Goal: Navigation & Orientation: Find specific page/section

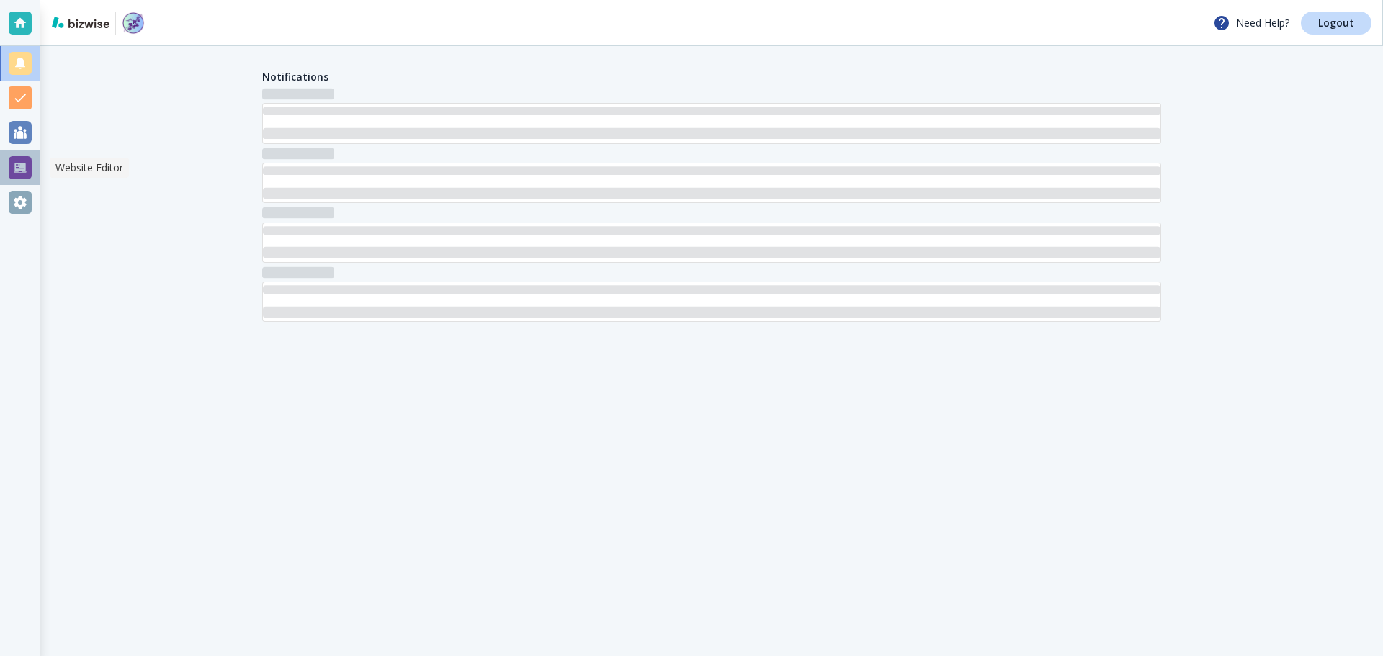
click at [19, 165] on div at bounding box center [20, 167] width 23 height 23
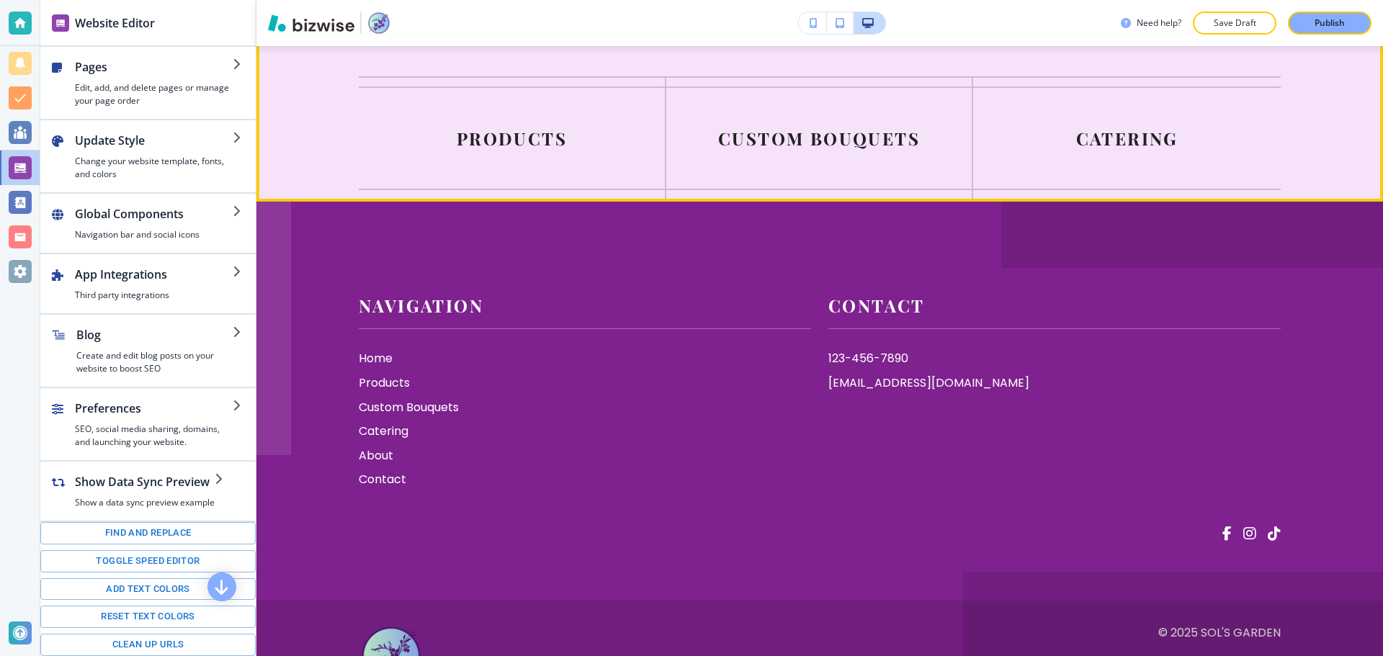
scroll to position [7426, 0]
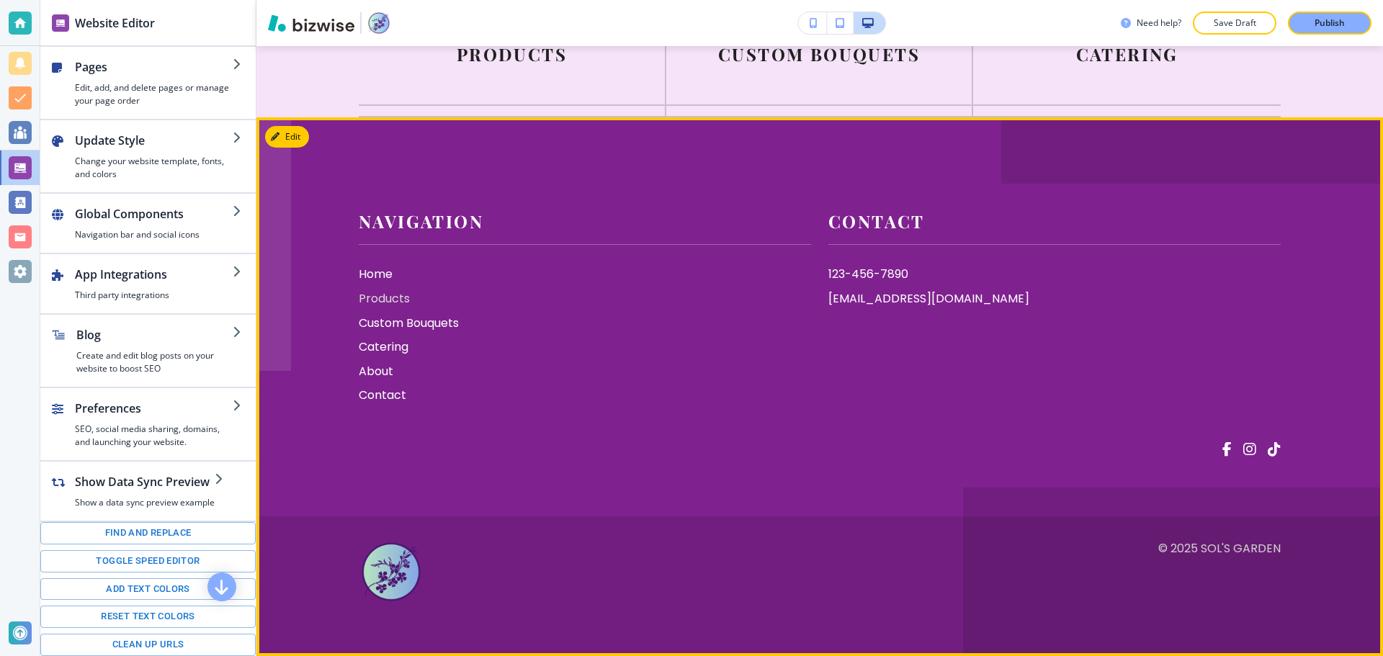
click at [372, 308] on p "Products" at bounding box center [585, 298] width 452 height 19
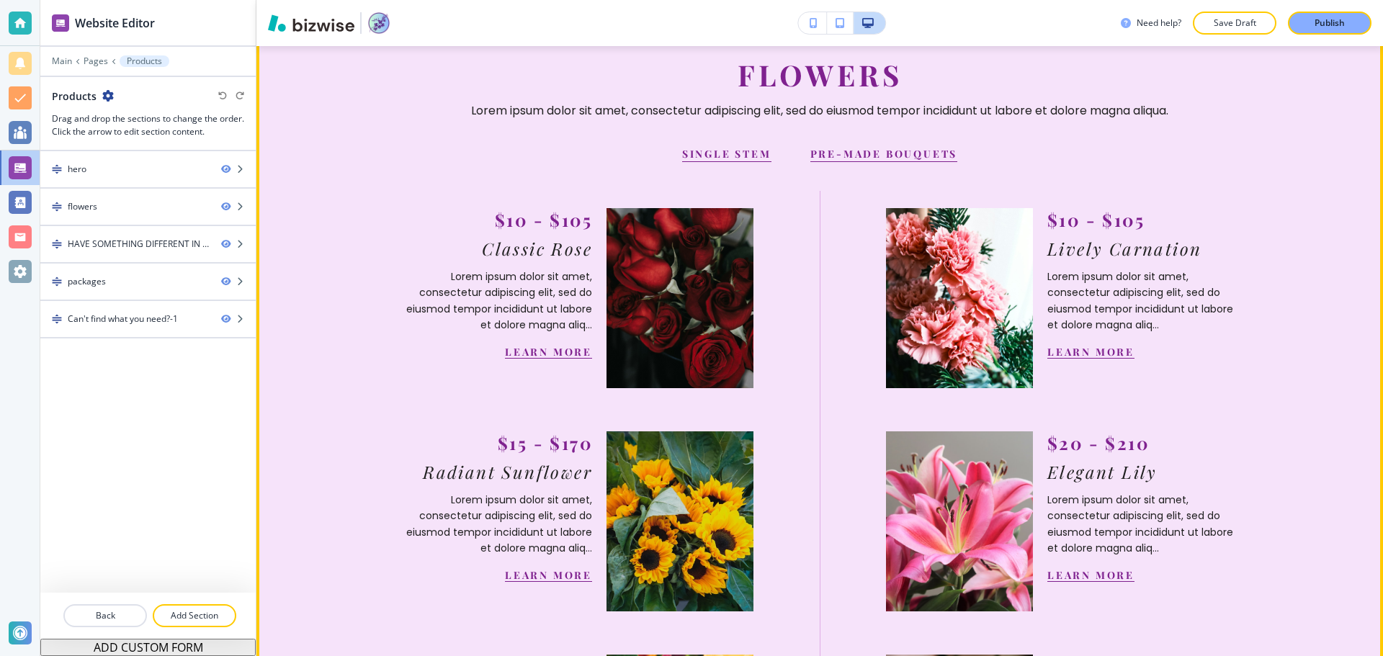
scroll to position [504, 0]
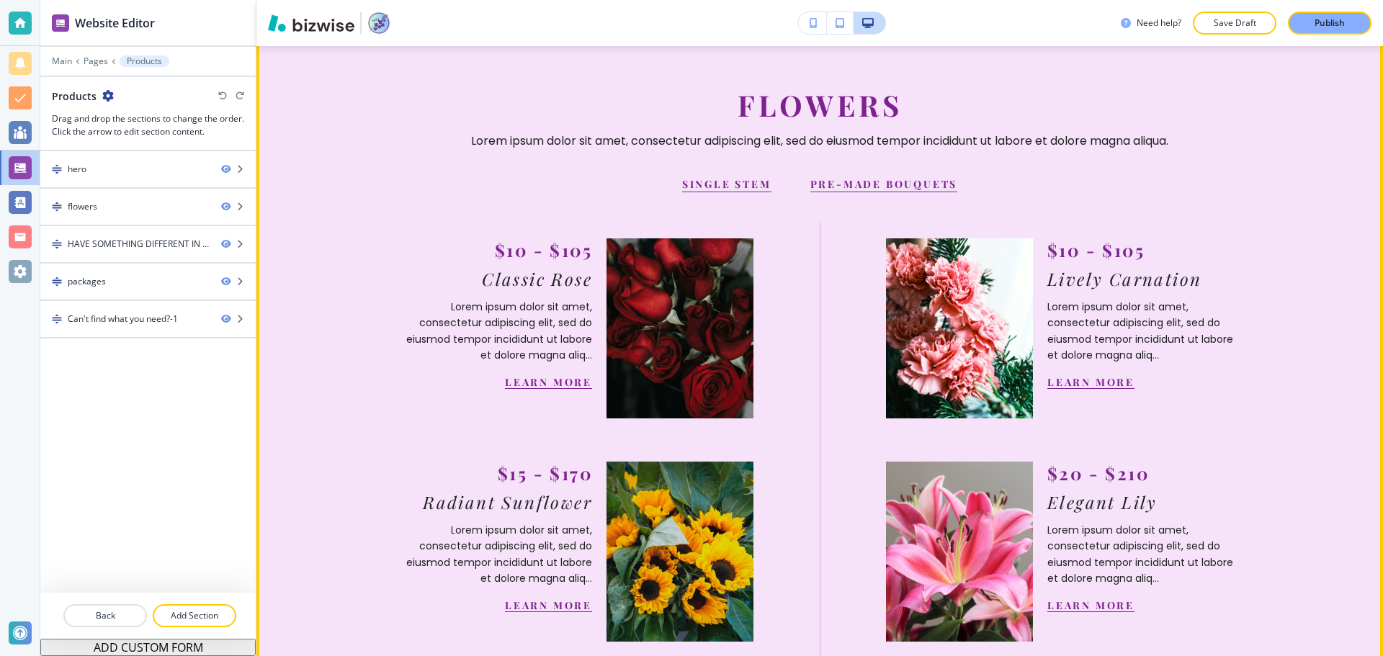
click at [866, 192] on p "pre-made bouquets" at bounding box center [884, 184] width 148 height 16
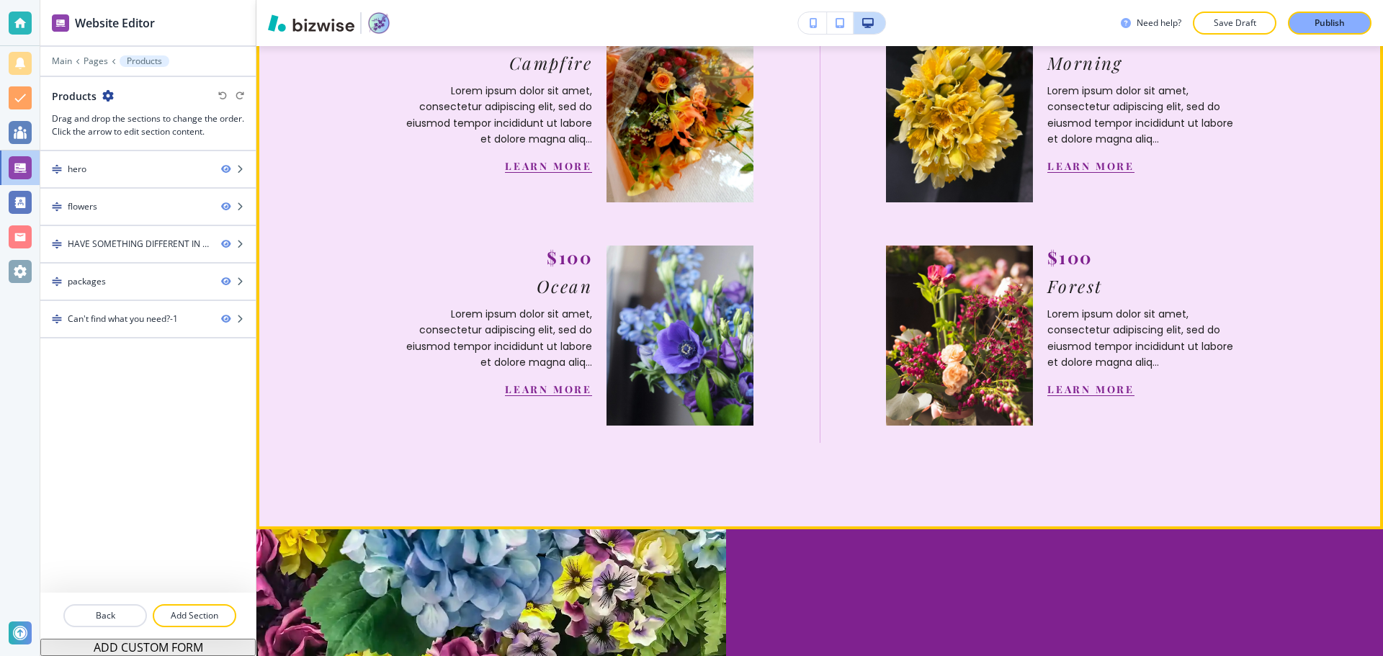
scroll to position [576, 0]
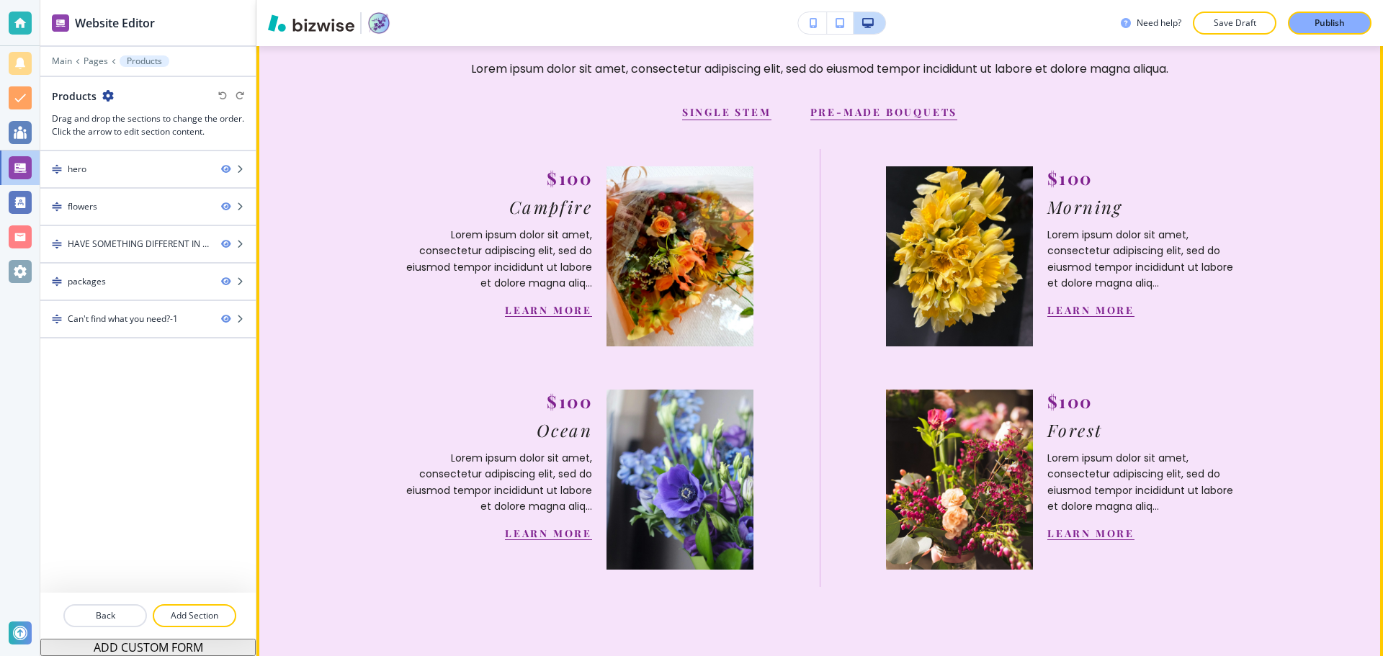
click at [740, 120] on p "single stem" at bounding box center [726, 112] width 89 height 16
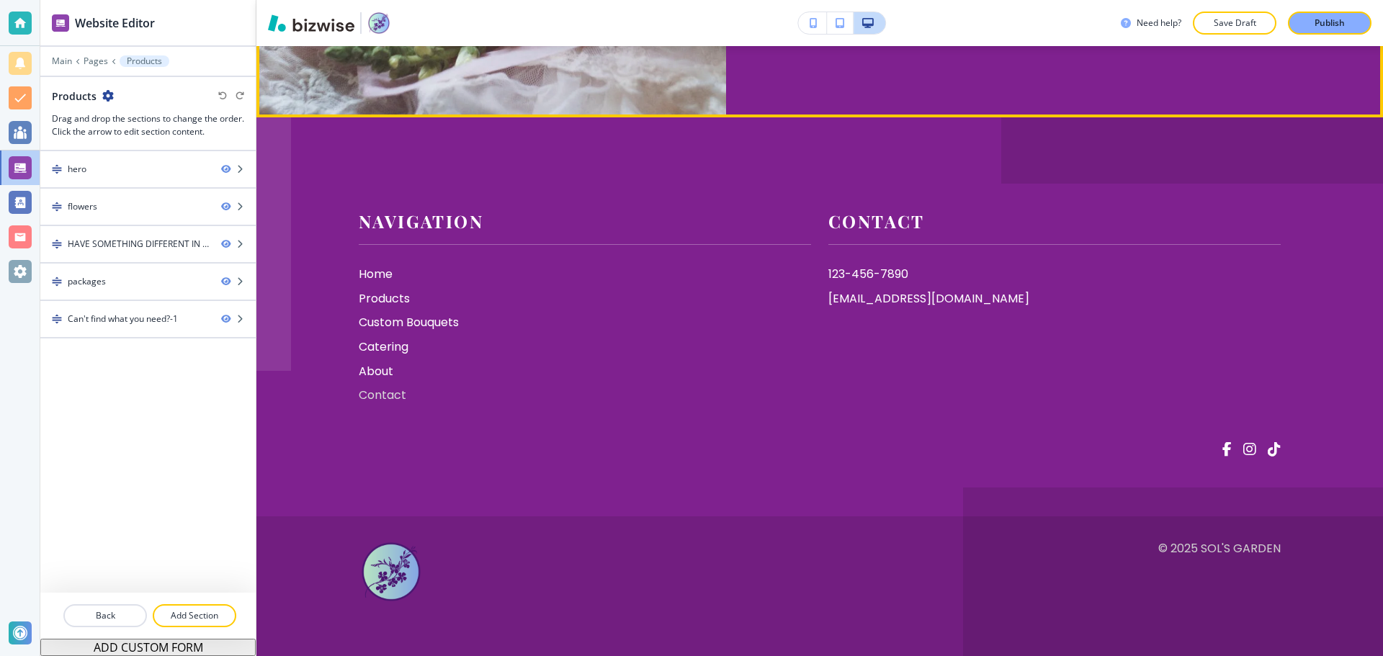
scroll to position [3024, 0]
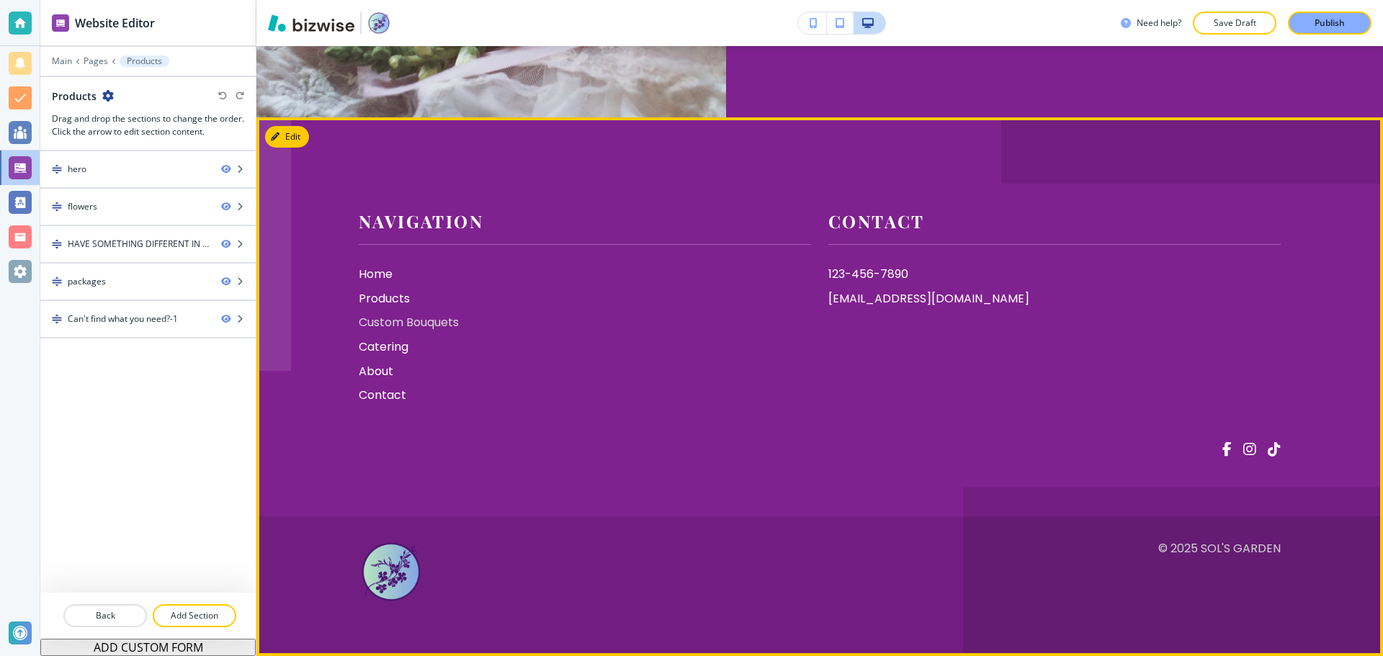
click at [383, 318] on p "Custom Bouquets" at bounding box center [585, 322] width 452 height 19
click at [385, 343] on p "Catering" at bounding box center [585, 347] width 452 height 19
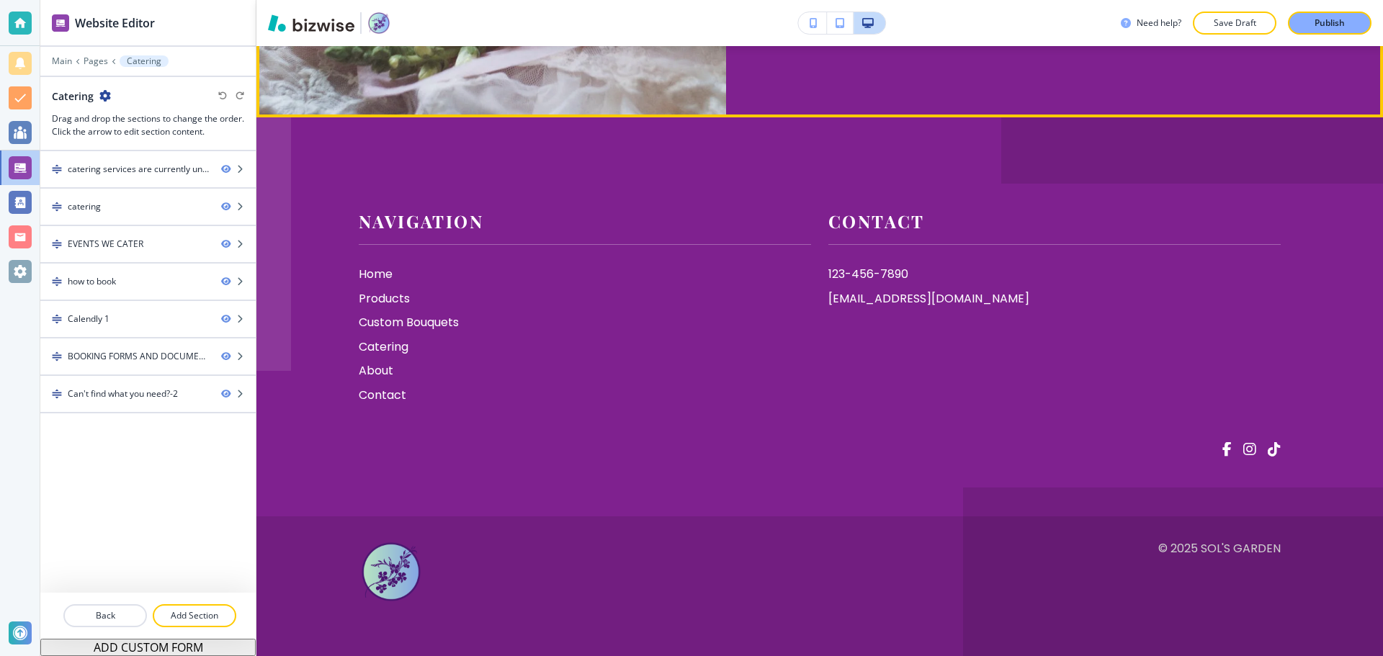
scroll to position [3456, 0]
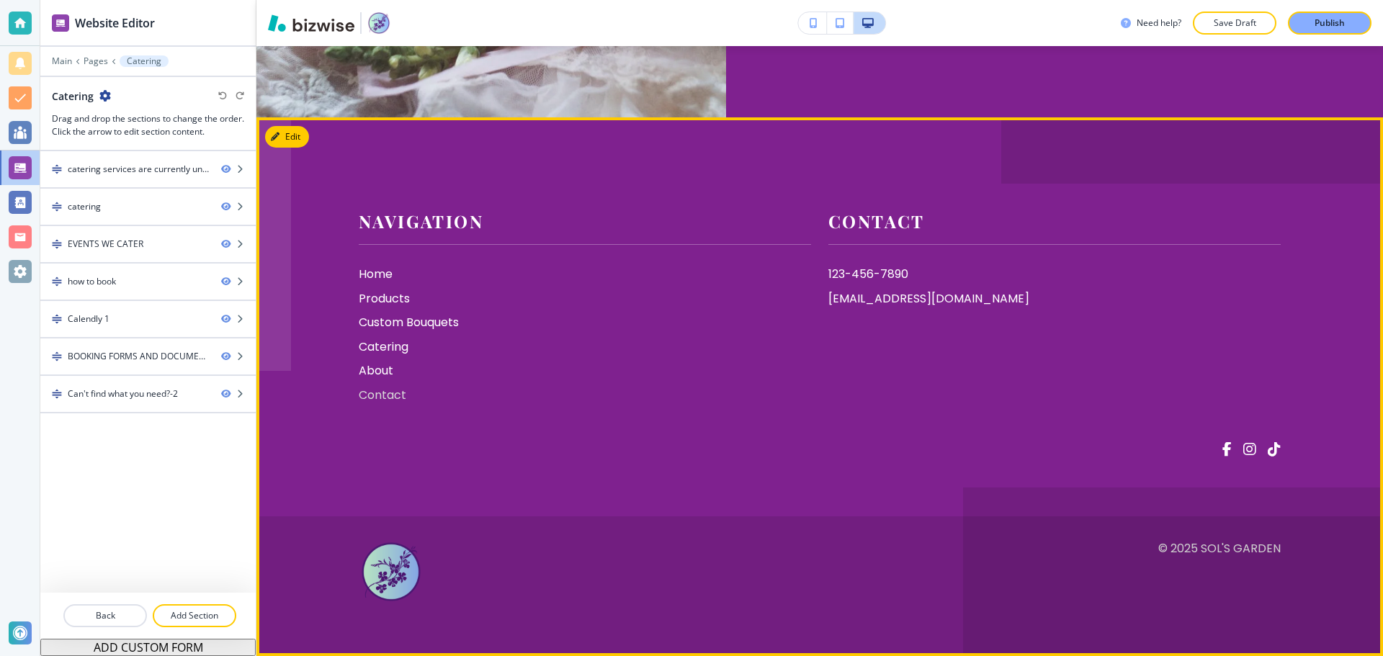
click at [367, 405] on p "Contact" at bounding box center [585, 395] width 452 height 19
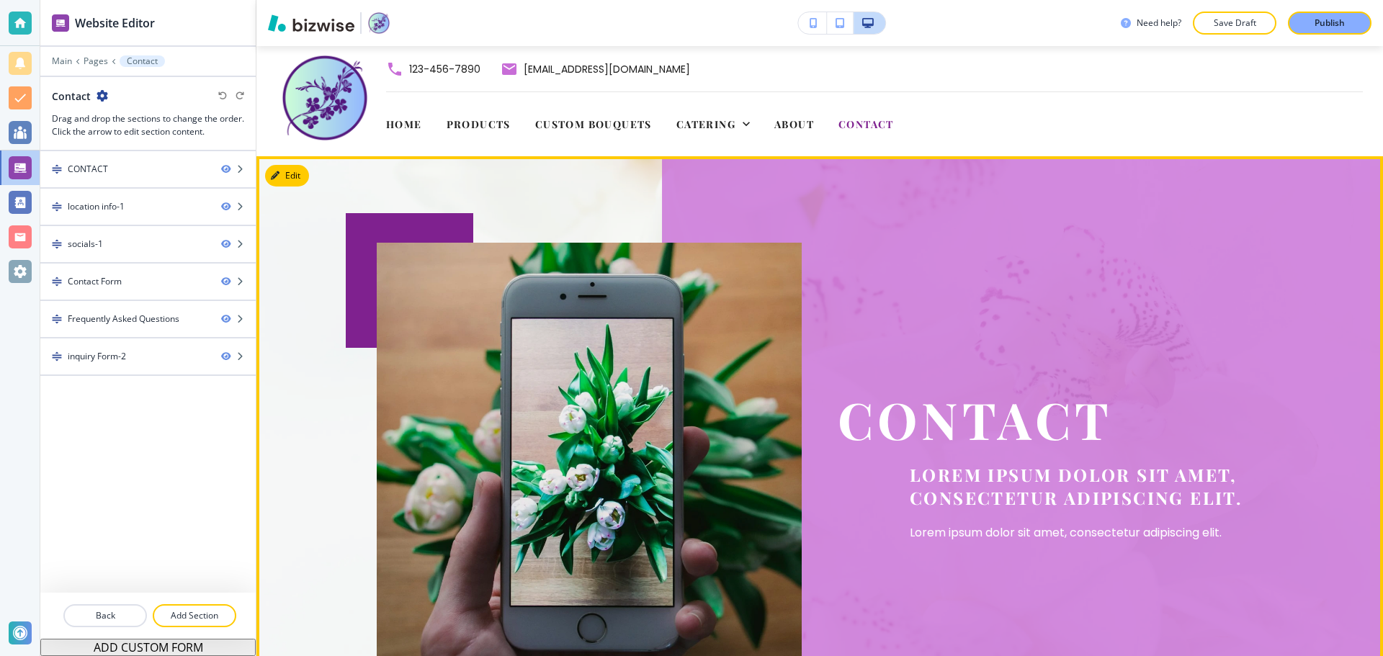
scroll to position [0, 0]
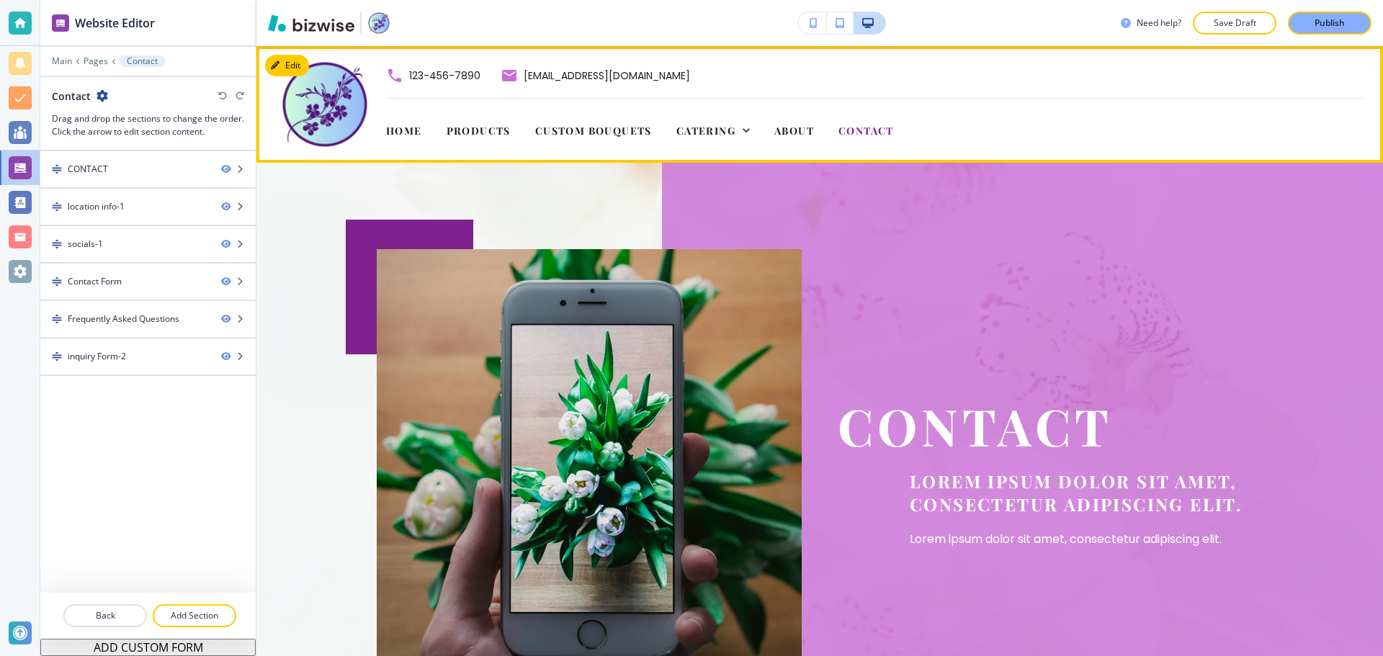
click at [410, 127] on span "Home" at bounding box center [404, 131] width 36 height 14
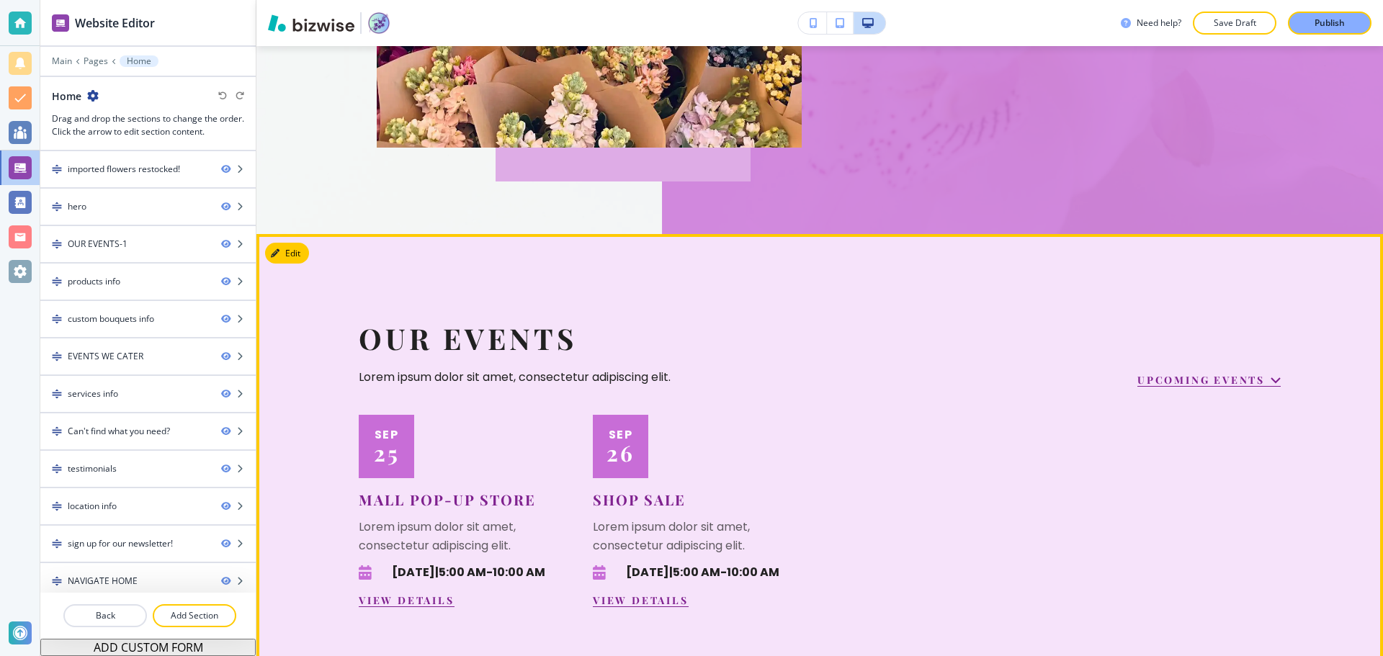
scroll to position [1008, 0]
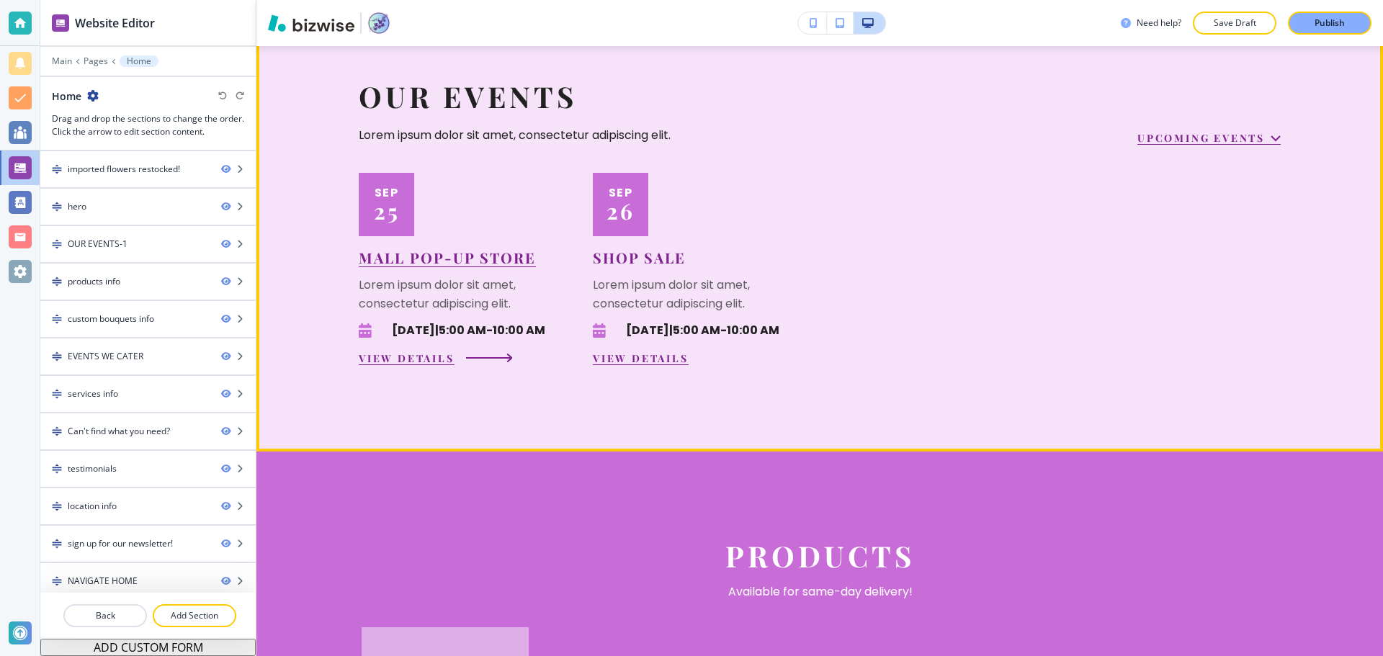
click at [415, 365] on button "View Details" at bounding box center [407, 358] width 96 height 14
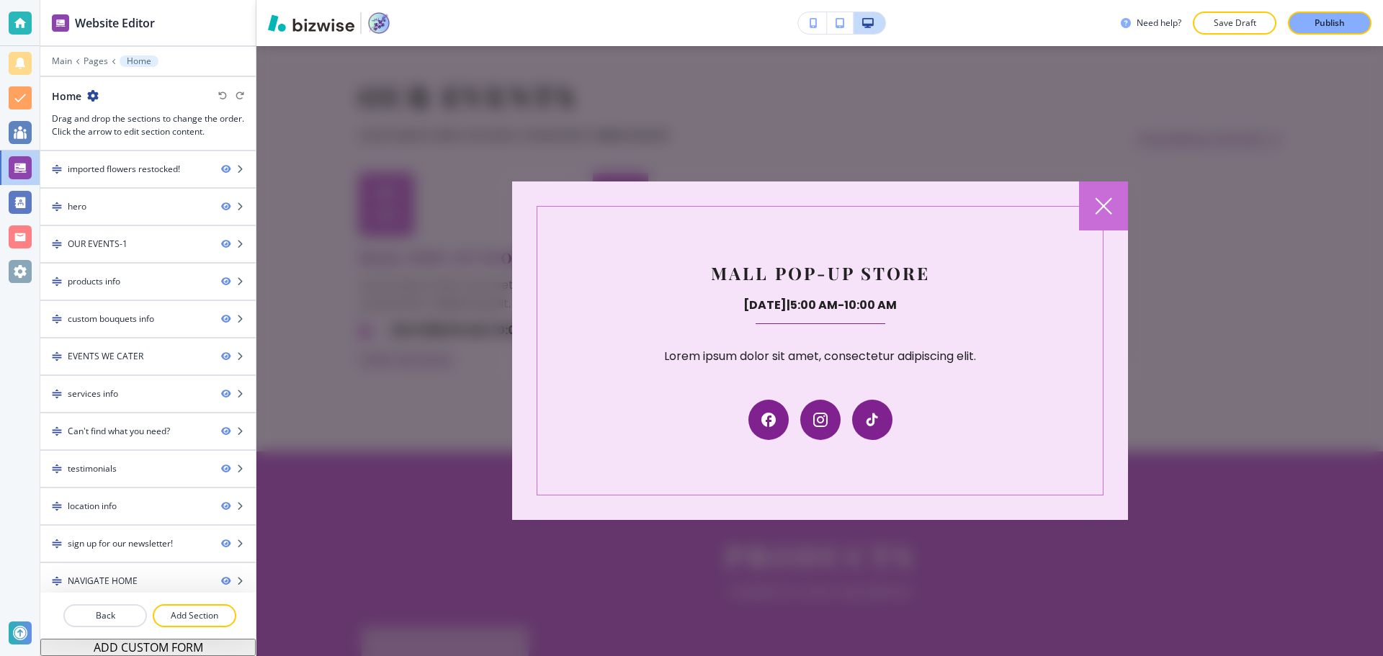
click at [381, 237] on div at bounding box center [819, 351] width 1126 height 610
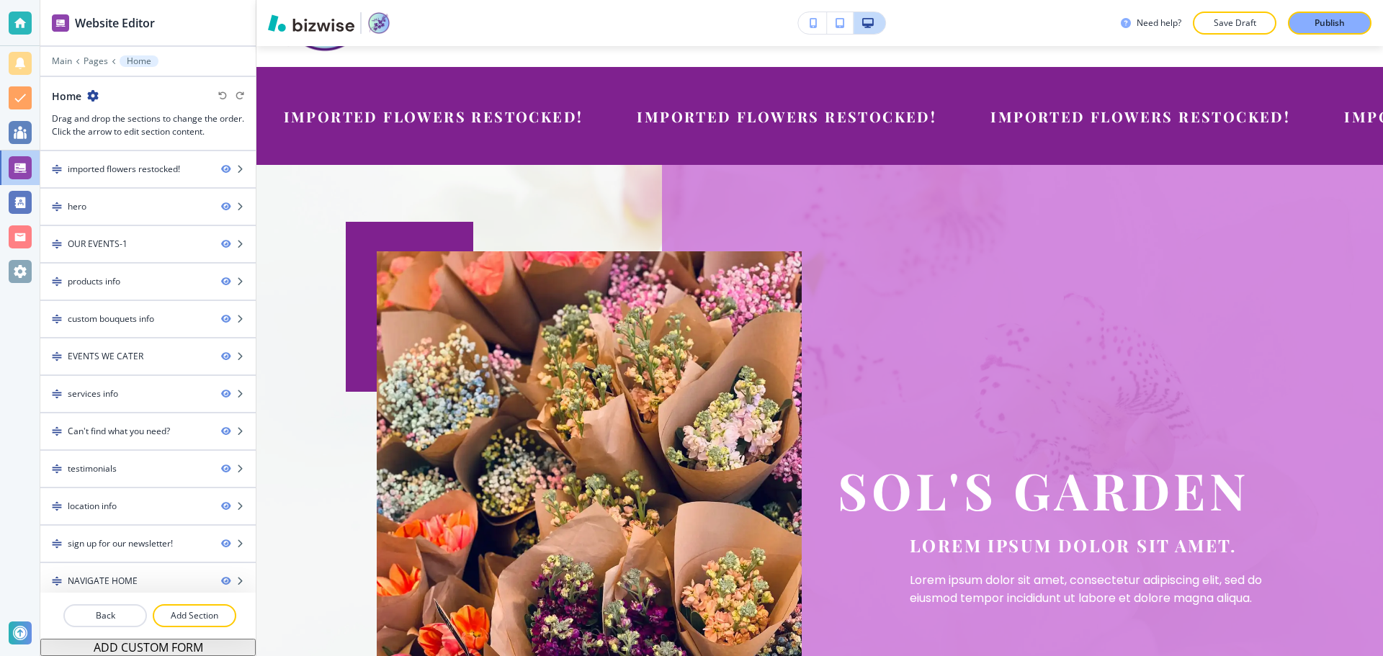
scroll to position [0, 0]
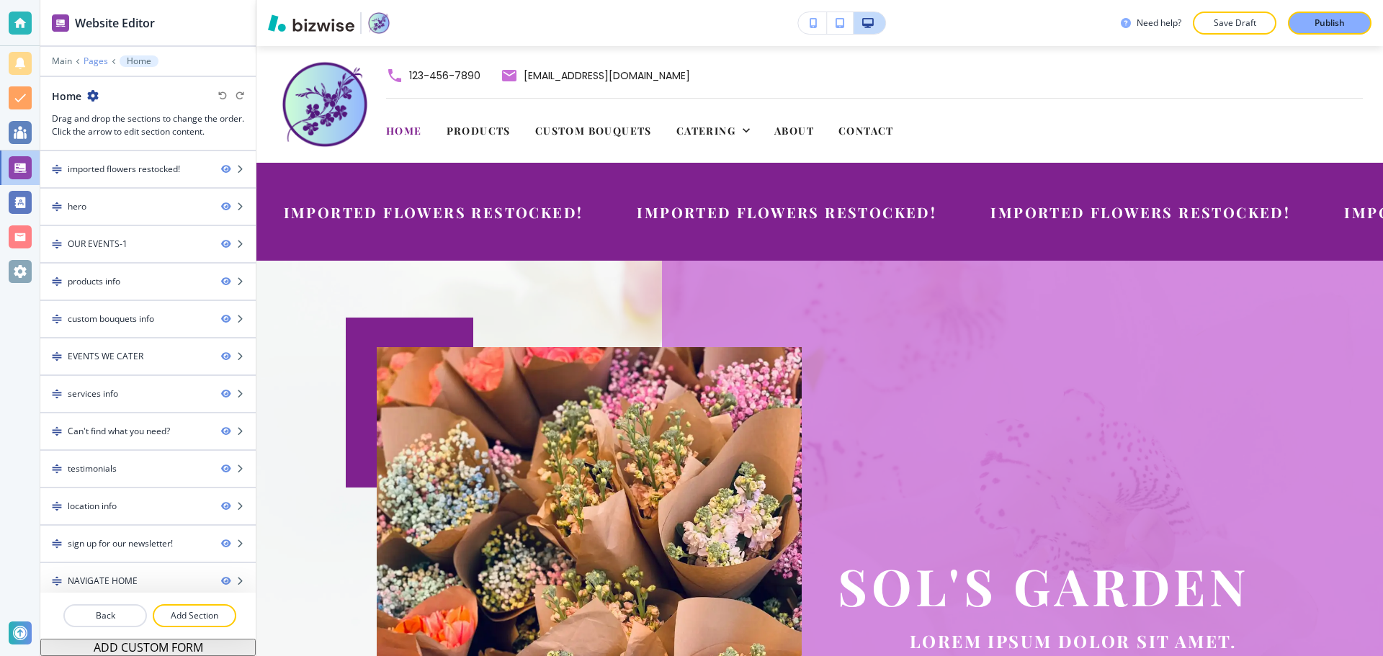
click at [89, 56] on p "Pages" at bounding box center [96, 61] width 24 height 10
